Goal: Information Seeking & Learning: Learn about a topic

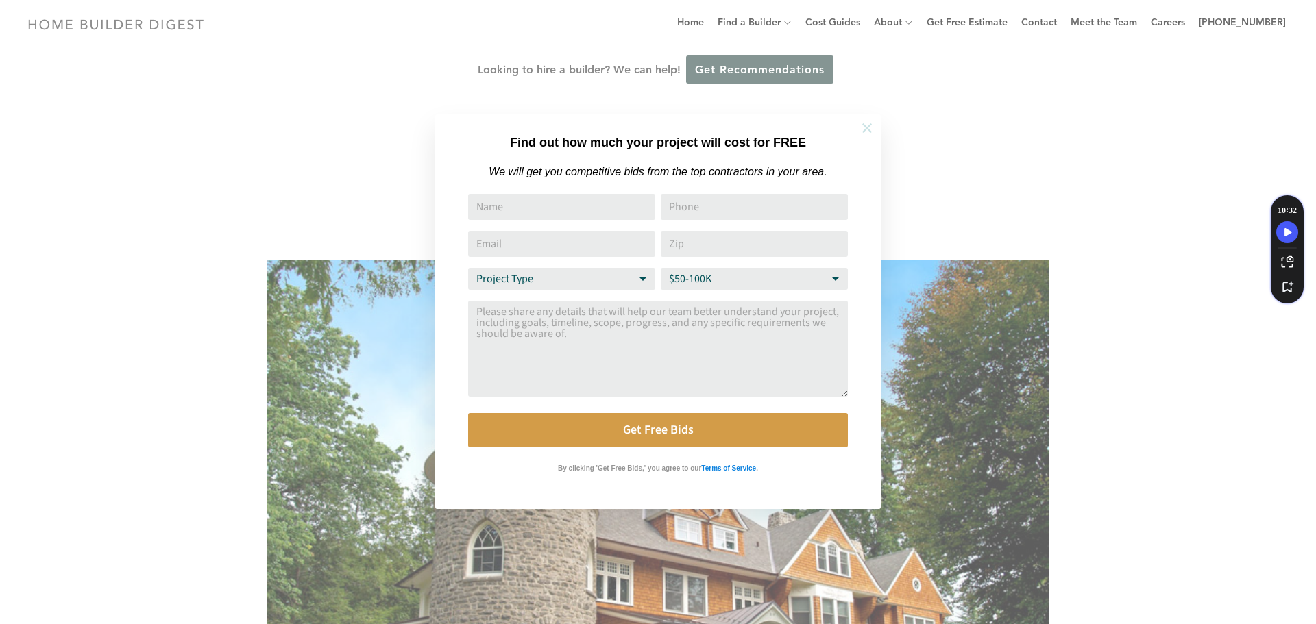
click at [860, 128] on icon at bounding box center [866, 128] width 15 height 15
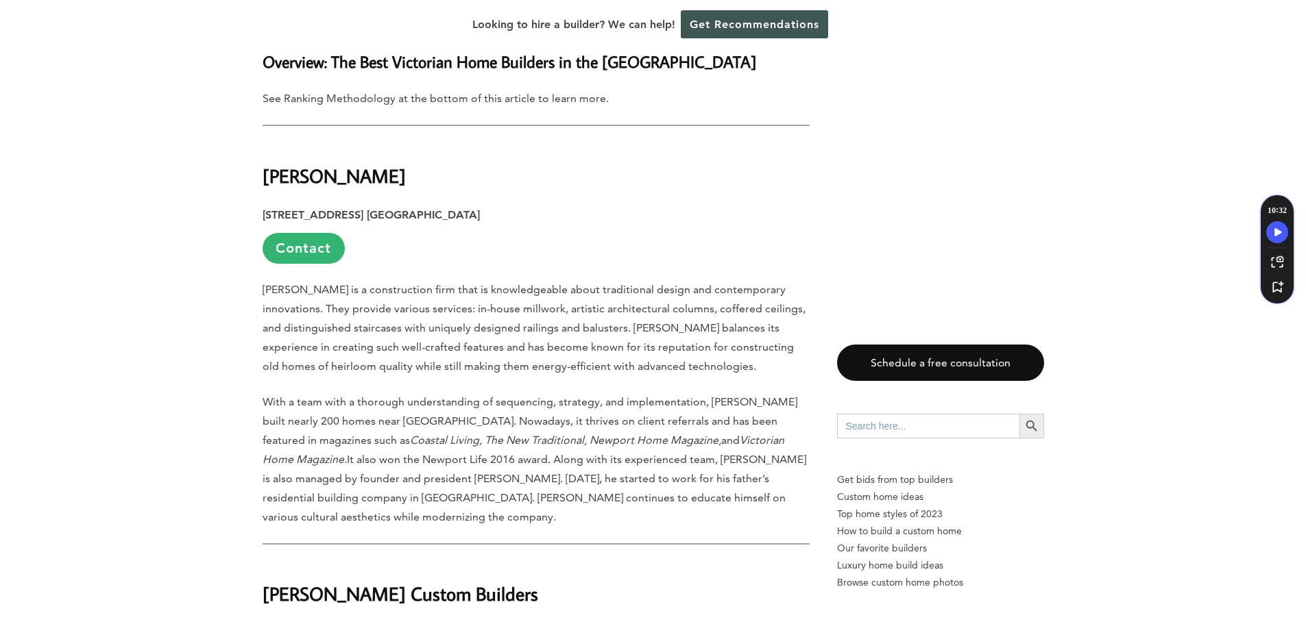
scroll to position [1234, 0]
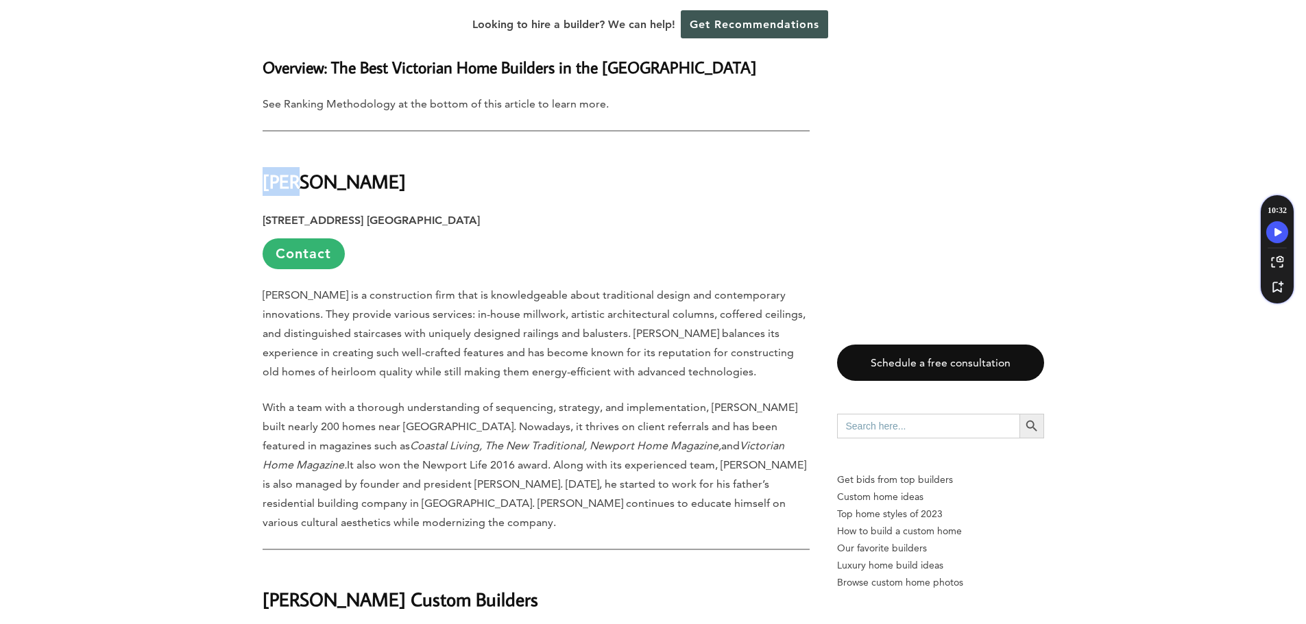
drag, startPoint x: 305, startPoint y: 136, endPoint x: 256, endPoint y: 134, distance: 49.4
click at [327, 148] on h2 "[PERSON_NAME]" at bounding box center [535, 171] width 547 height 47
drag, startPoint x: 327, startPoint y: 143, endPoint x: 262, endPoint y: 138, distance: 64.6
click at [262, 148] on h2 "[PERSON_NAME]" at bounding box center [535, 171] width 547 height 47
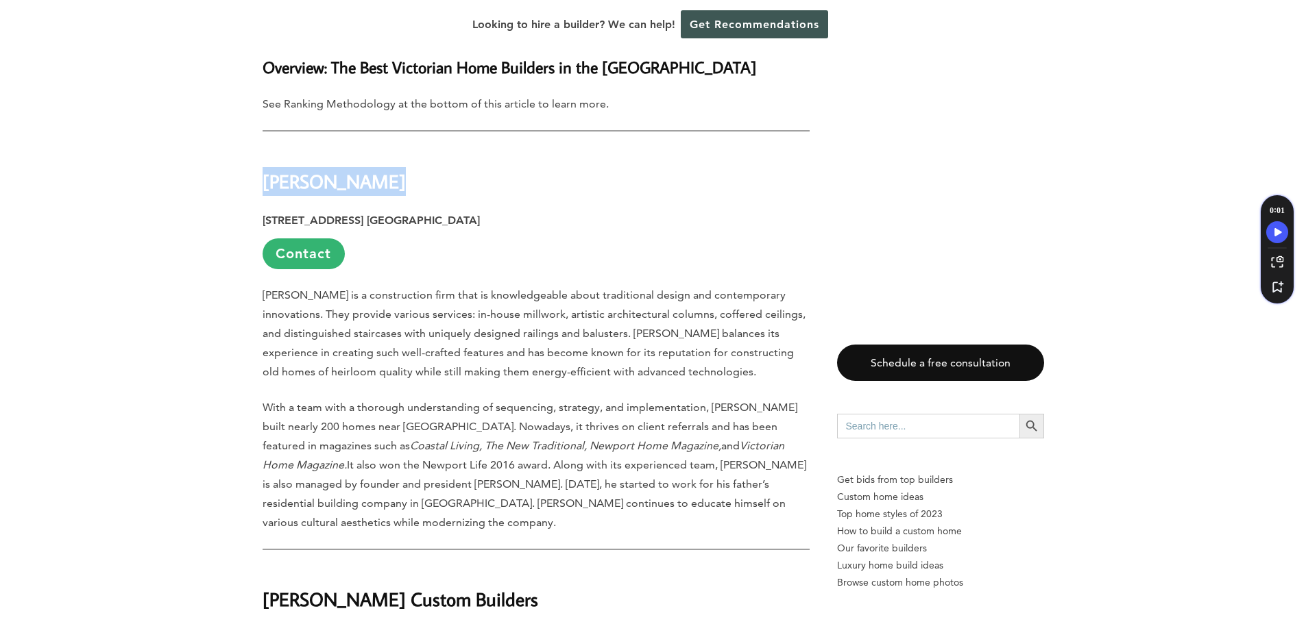
copy div "[PERSON_NAME]"
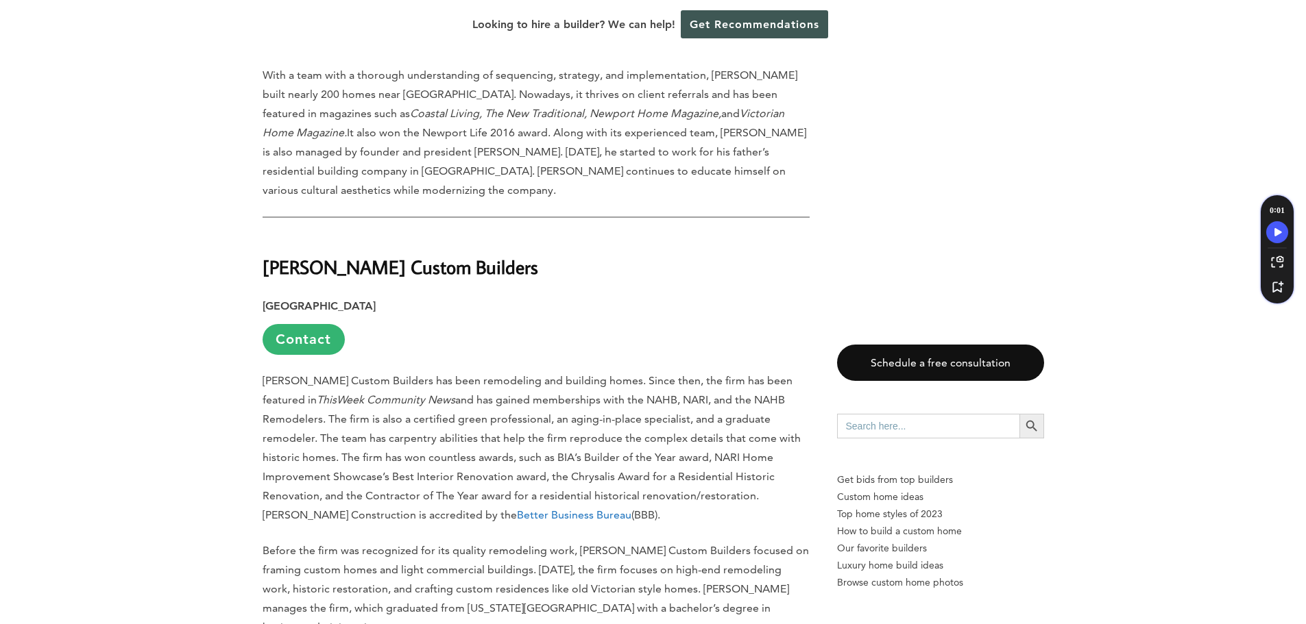
scroll to position [1645, 0]
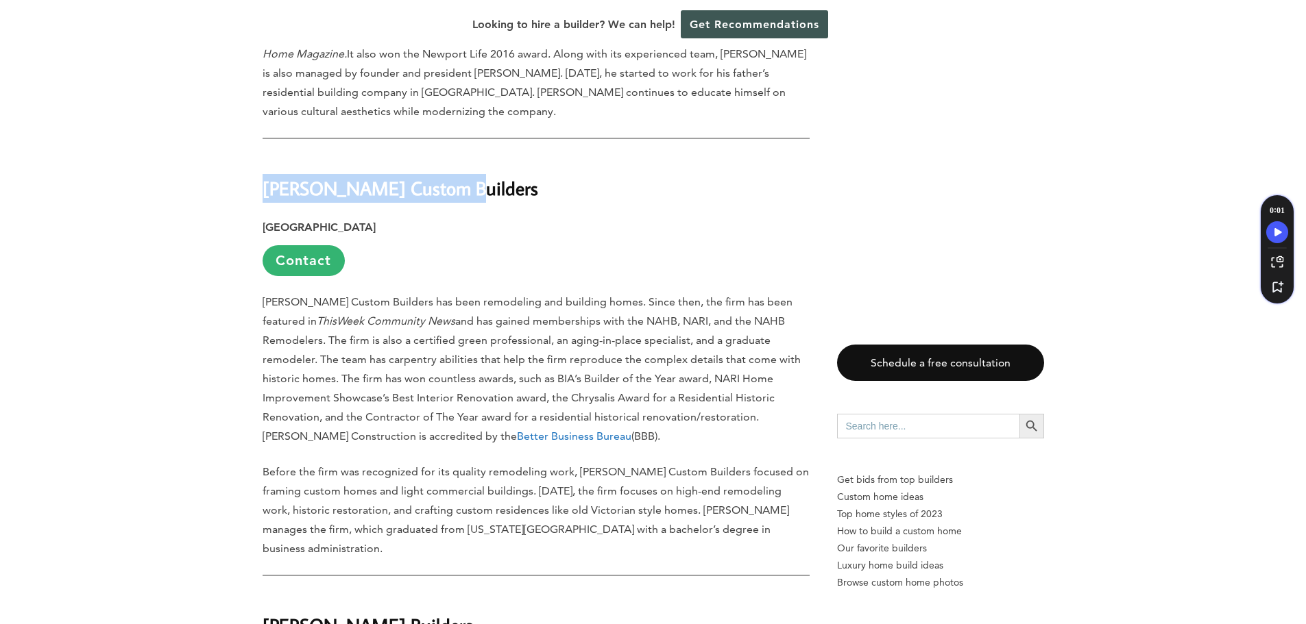
drag, startPoint x: 458, startPoint y: 132, endPoint x: 252, endPoint y: 134, distance: 205.6
copy strong "[PERSON_NAME] Custom Builders"
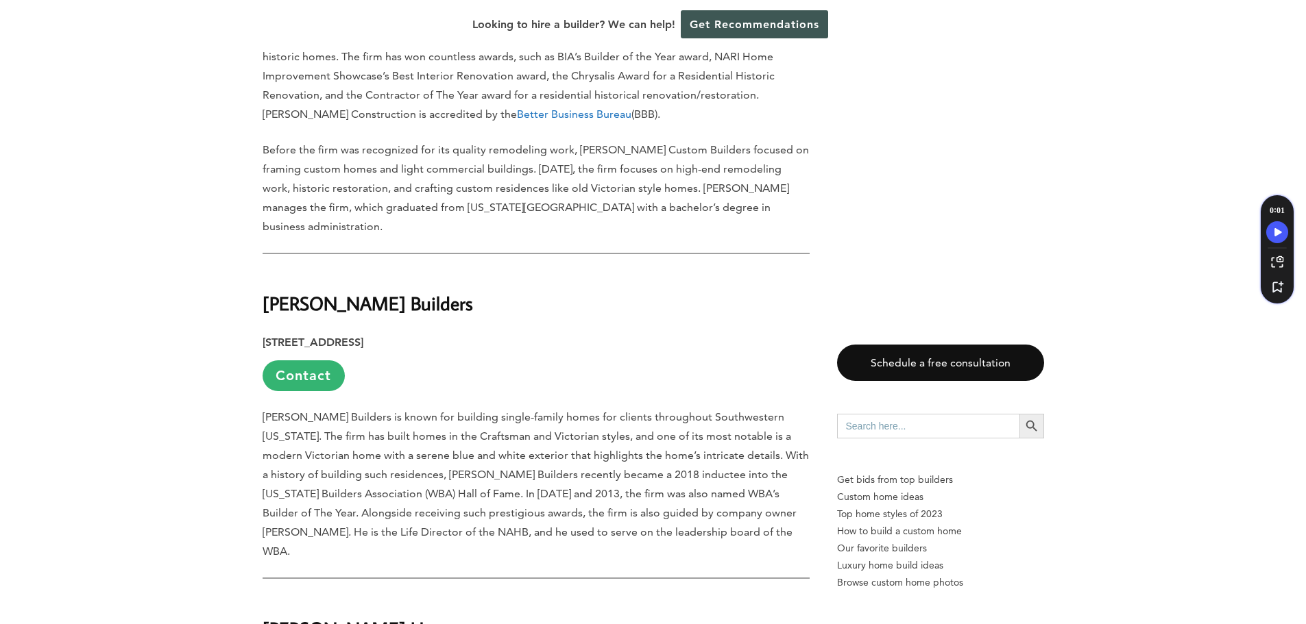
scroll to position [2029, 0]
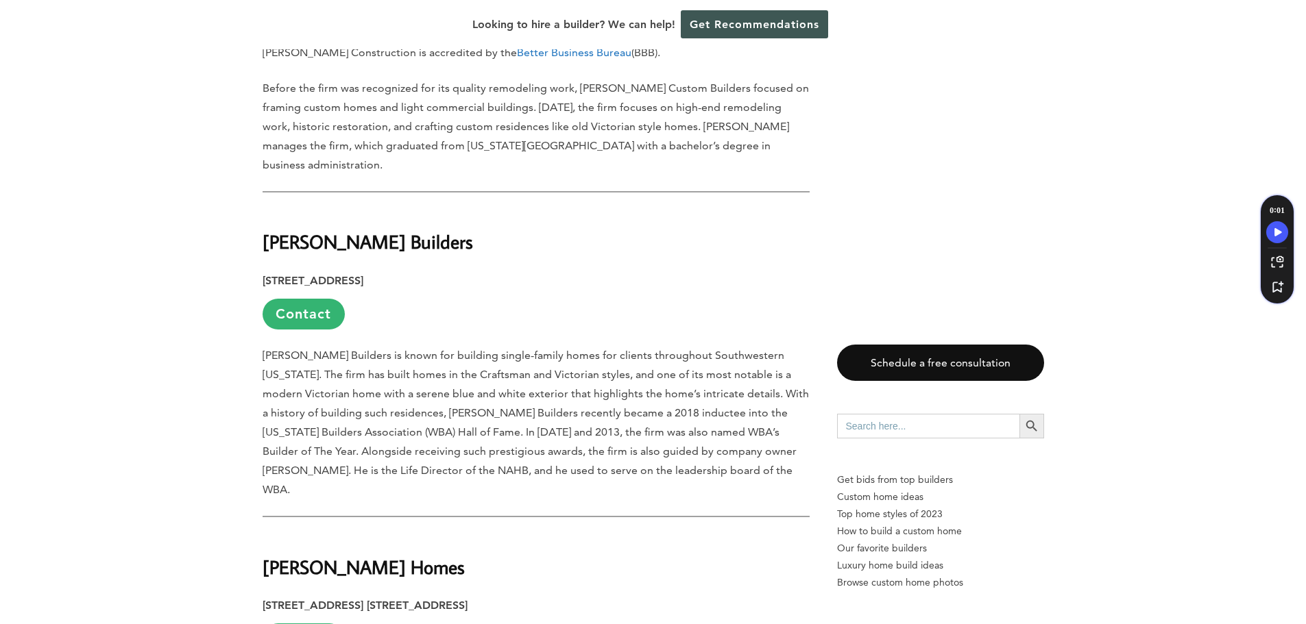
drag, startPoint x: 458, startPoint y: 196, endPoint x: 249, endPoint y: 184, distance: 210.0
drag, startPoint x: 253, startPoint y: 171, endPoint x: 421, endPoint y: 160, distance: 169.0
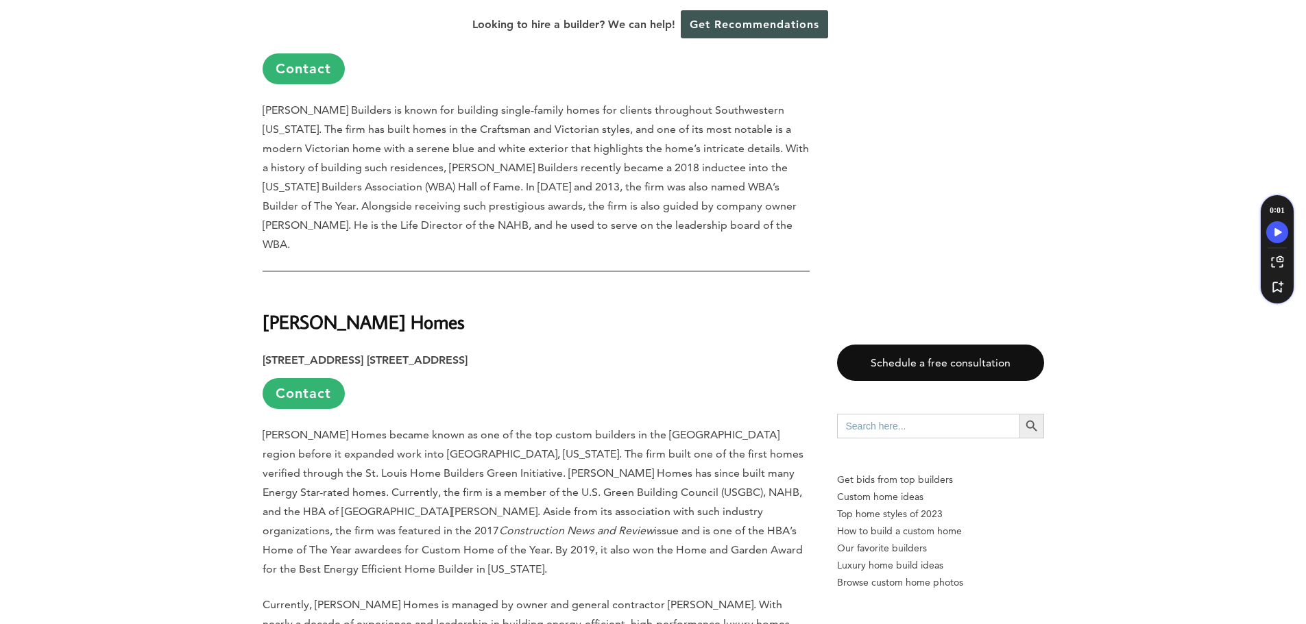
scroll to position [2275, 0]
drag, startPoint x: 384, startPoint y: 228, endPoint x: 241, endPoint y: 231, distance: 142.6
drag, startPoint x: 280, startPoint y: 228, endPoint x: 654, endPoint y: 397, distance: 410.7
click at [654, 424] on p "[PERSON_NAME] Homes became known as one of the top custom builders in the [GEOG…" at bounding box center [535, 501] width 547 height 154
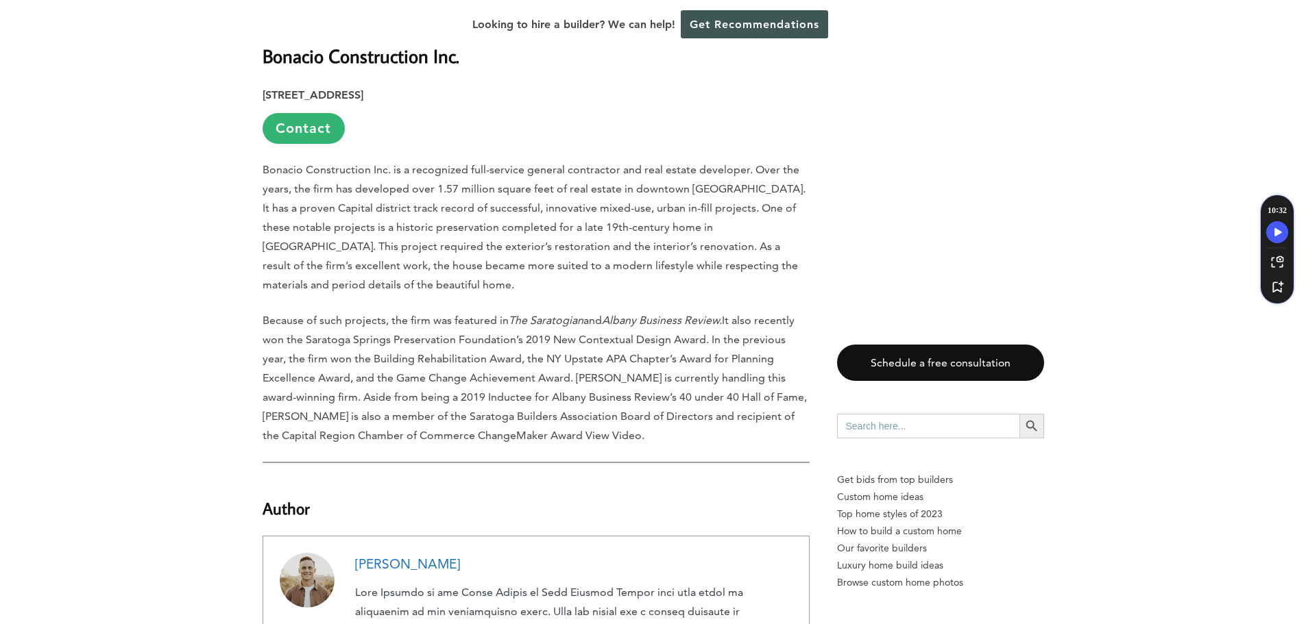
scroll to position [5866, 0]
